Goal: Task Accomplishment & Management: Complete application form

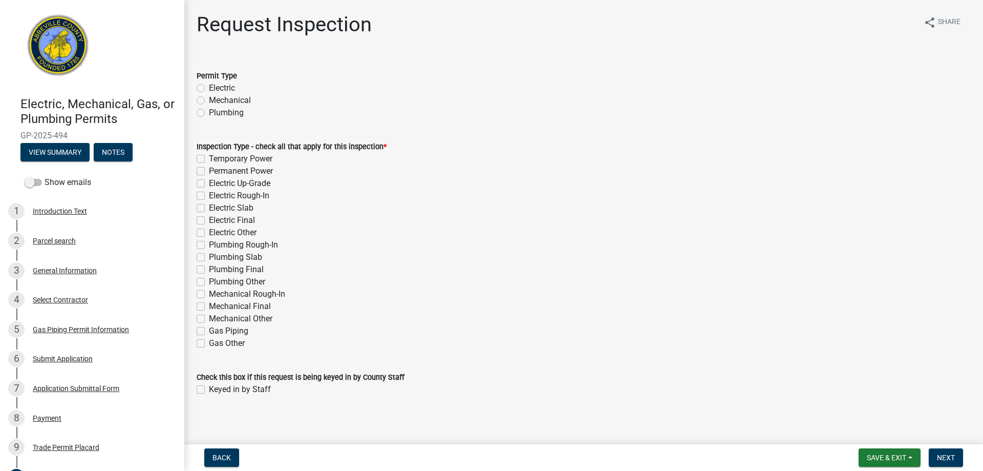
click at [209, 100] on label "Mechanical" at bounding box center [230, 100] width 42 height 12
click at [209, 100] on input "Mechanical" at bounding box center [212, 97] width 7 height 7
radio input "true"
click at [209, 330] on label "Gas Piping" at bounding box center [228, 331] width 39 height 12
click at [209, 330] on input "Gas Piping" at bounding box center [212, 328] width 7 height 7
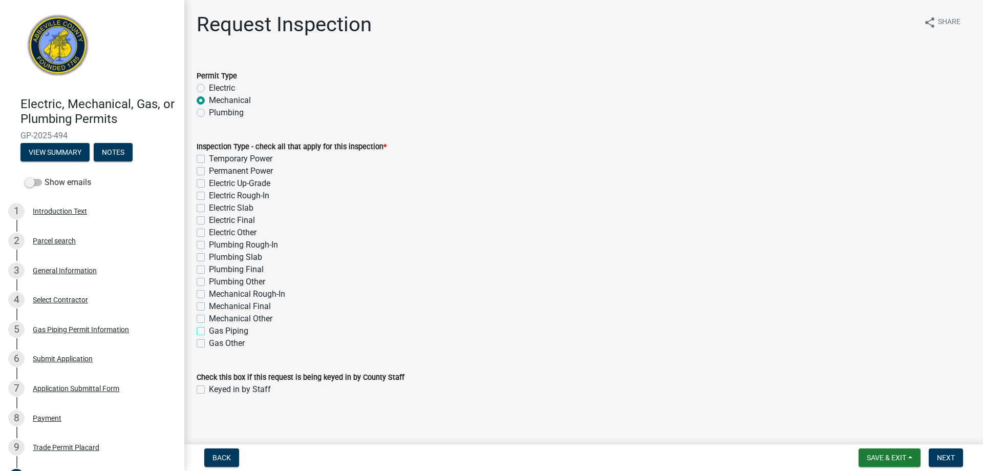
checkbox input "true"
checkbox input "false"
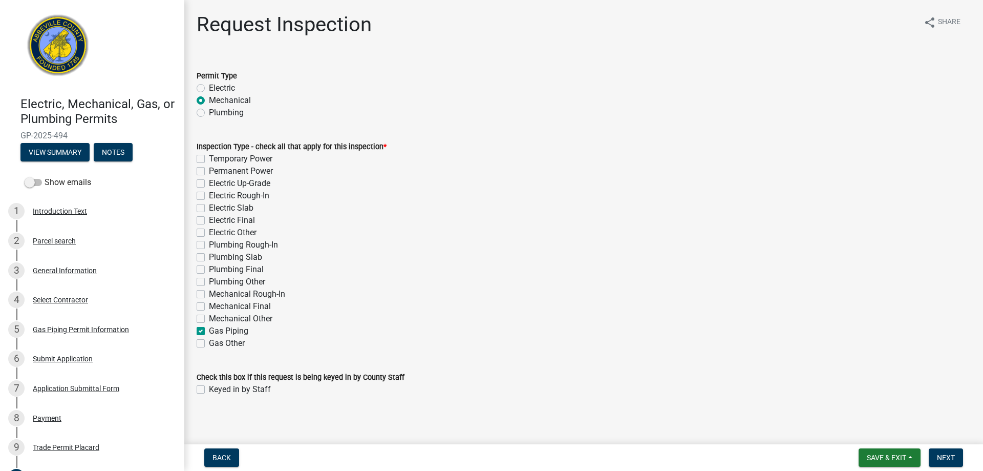
checkbox input "false"
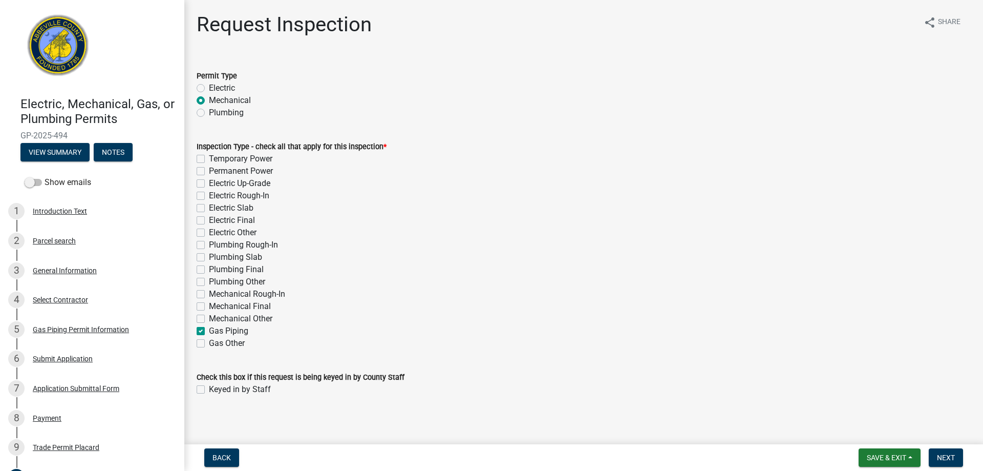
checkbox input "false"
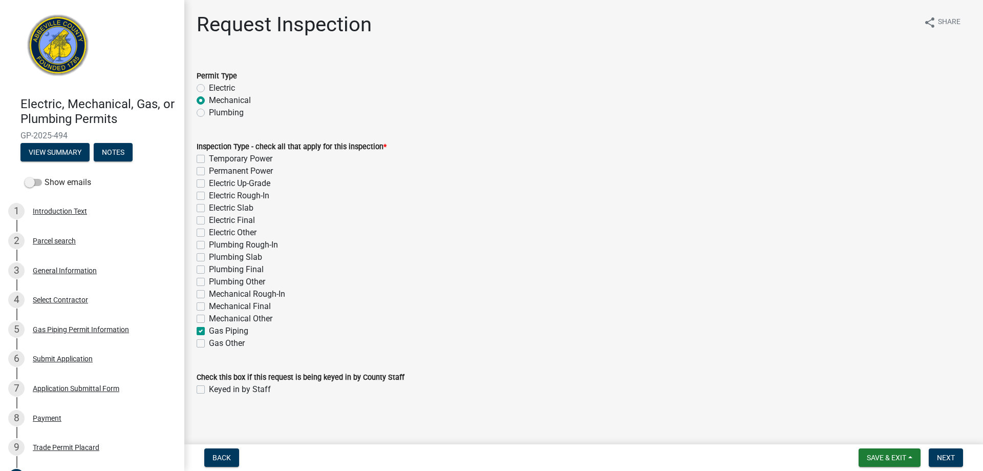
checkbox input "true"
checkbox input "false"
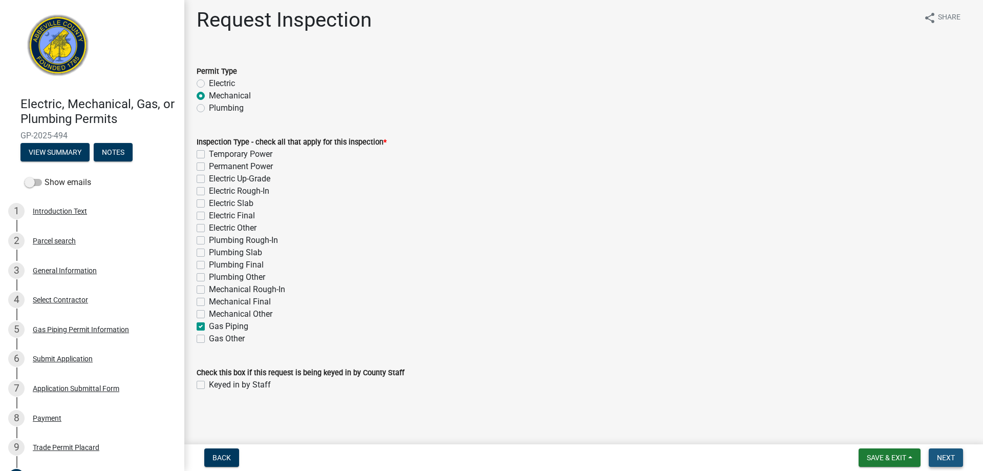
click at [950, 457] on span "Next" at bounding box center [946, 457] width 18 height 8
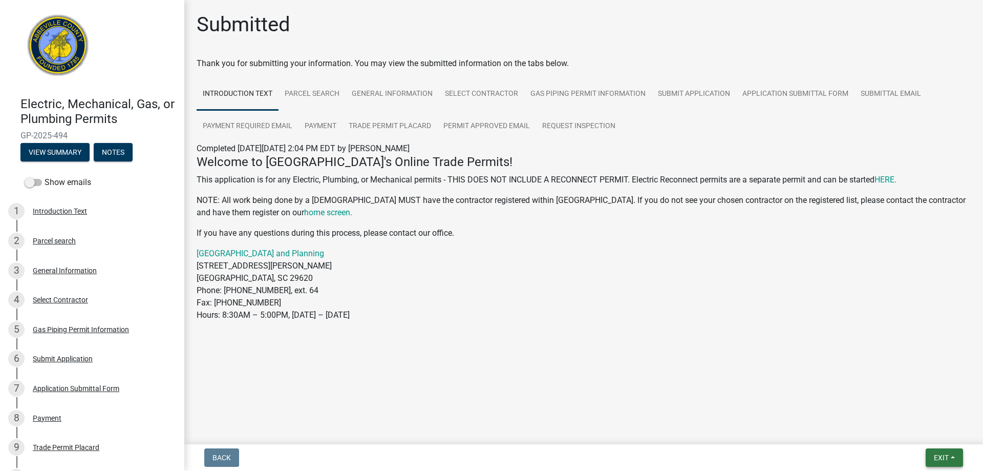
click at [943, 455] on span "Exit" at bounding box center [941, 457] width 15 height 8
click at [914, 431] on button "Save & Exit" at bounding box center [922, 430] width 82 height 25
